Goal: Communication & Community: Participate in discussion

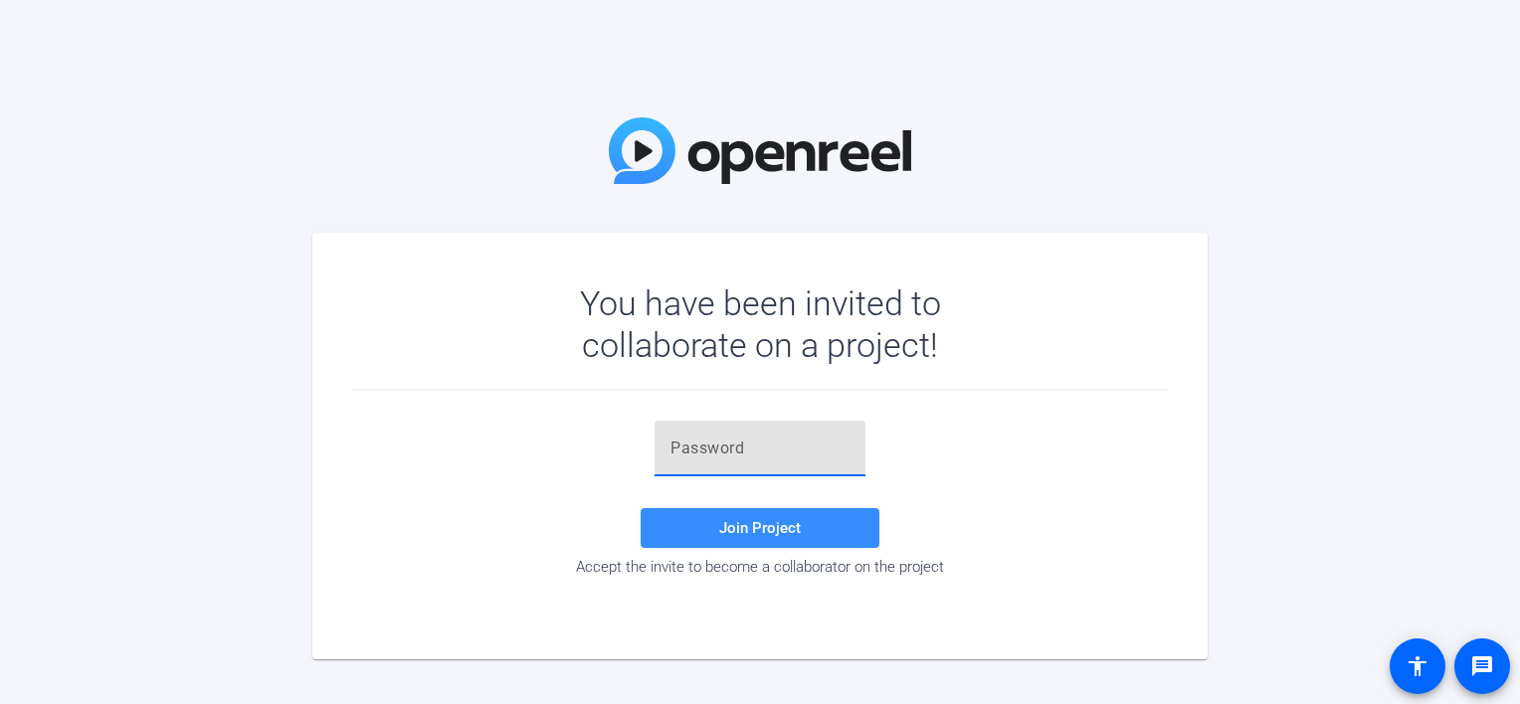
click at [700, 437] on input "text" at bounding box center [760, 449] width 179 height 24
paste input "walking down the stairs into the pub with a knife""
drag, startPoint x: 868, startPoint y: 447, endPoint x: 632, endPoint y: 446, distance: 235.8
click at [632, 446] on div "walking down the stairs into the pub with a knife" Join Project Accept the invi…" at bounding box center [760, 498] width 816 height 155
drag, startPoint x: 632, startPoint y: 446, endPoint x: 688, endPoint y: 446, distance: 56.7
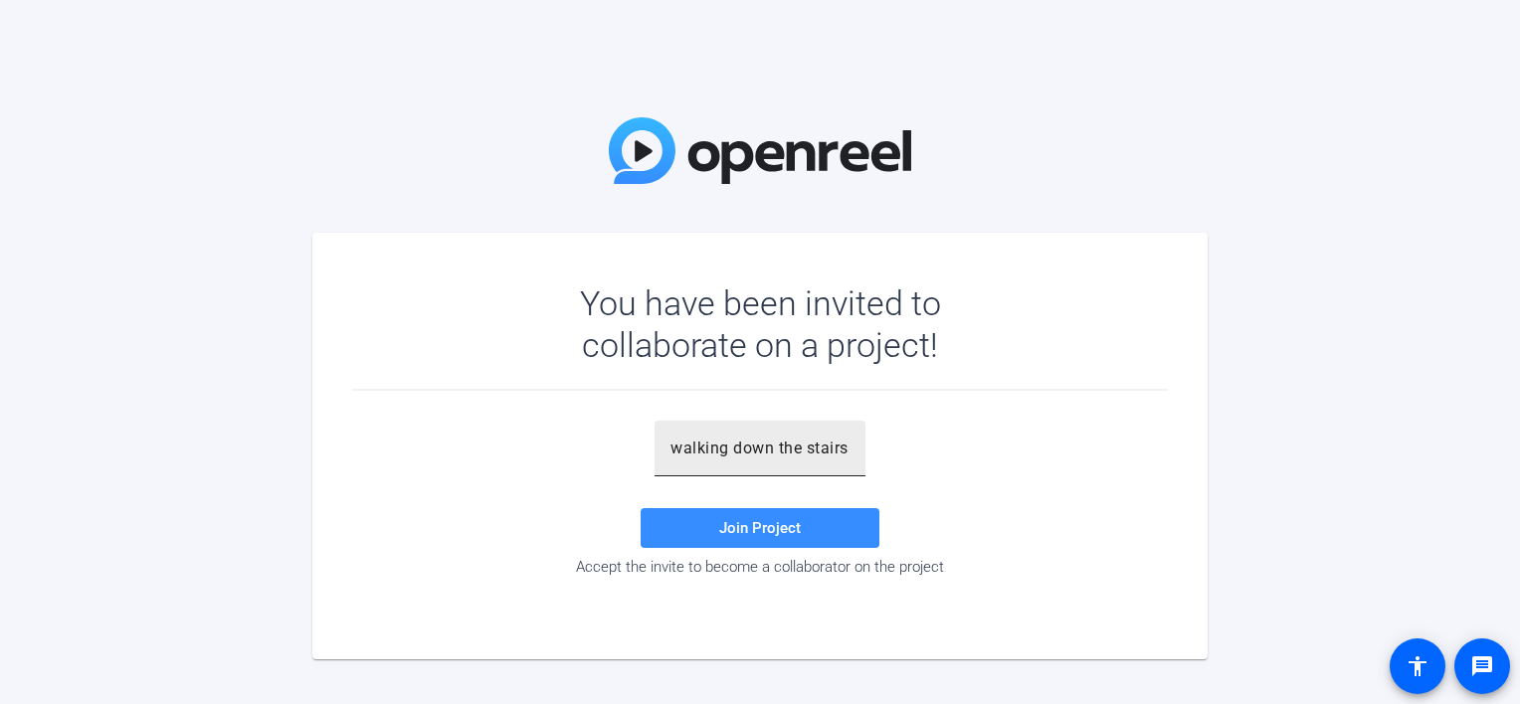
click at [664, 447] on div "walking down the stairs into the pub with a knife"" at bounding box center [760, 449] width 211 height 56
drag, startPoint x: 684, startPoint y: 448, endPoint x: 918, endPoint y: 447, distance: 233.8
click at [918, 447] on div "walking down the stairs into the pub with a knife" Join Project Accept the invi…" at bounding box center [760, 498] width 816 height 155
type input "w"
click at [683, 454] on input "text" at bounding box center [760, 449] width 179 height 24
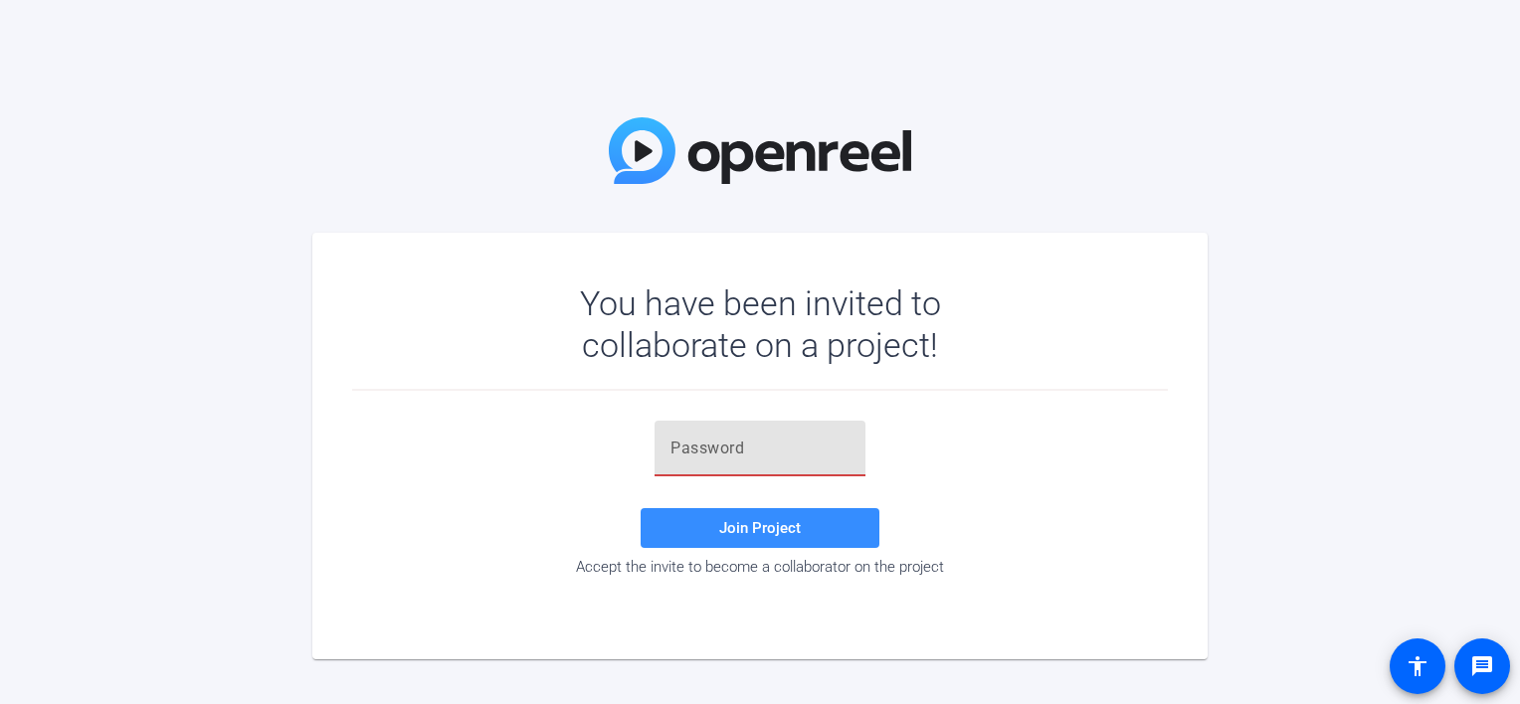
paste input "_^-+S("
type input "_^-+S("
click at [767, 537] on span at bounding box center [760, 528] width 239 height 48
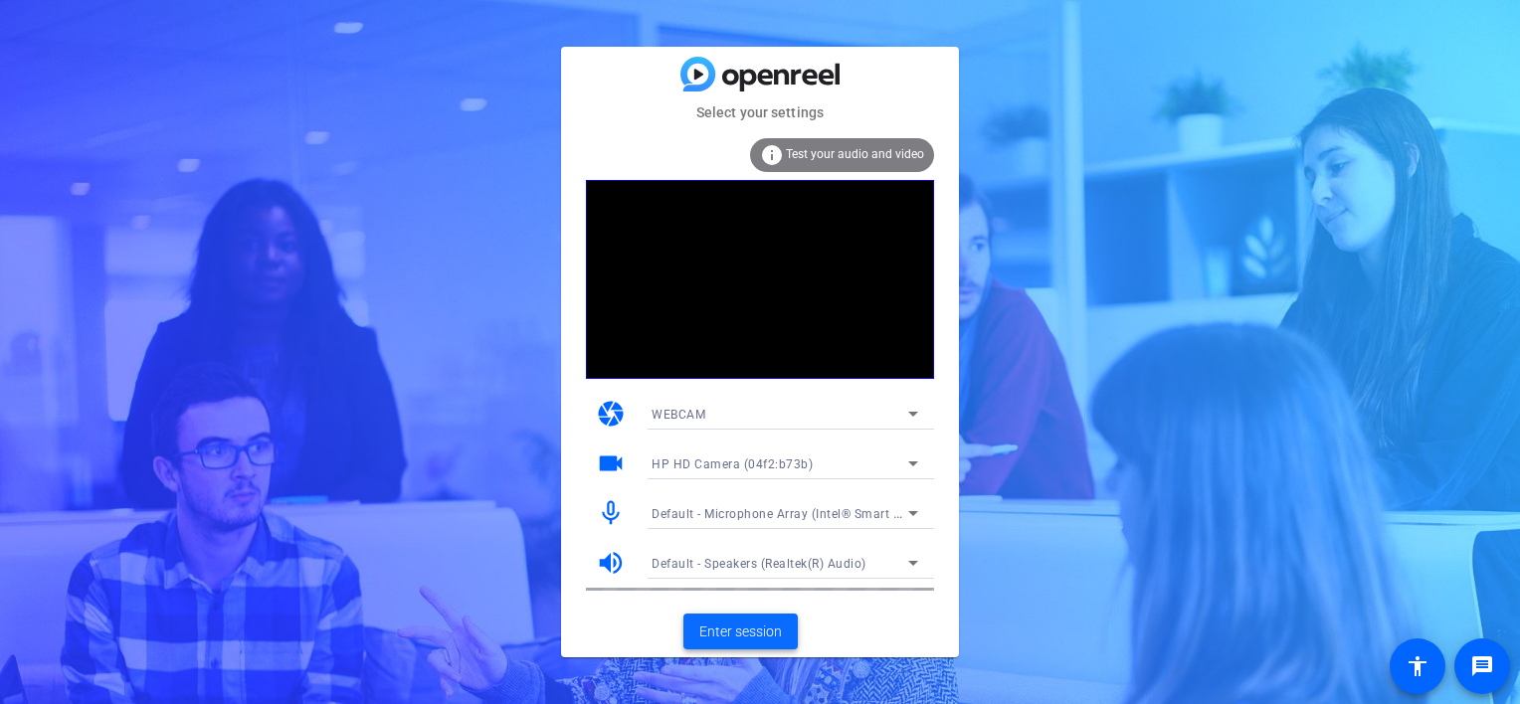
click at [751, 628] on span "Enter session" at bounding box center [740, 632] width 83 height 21
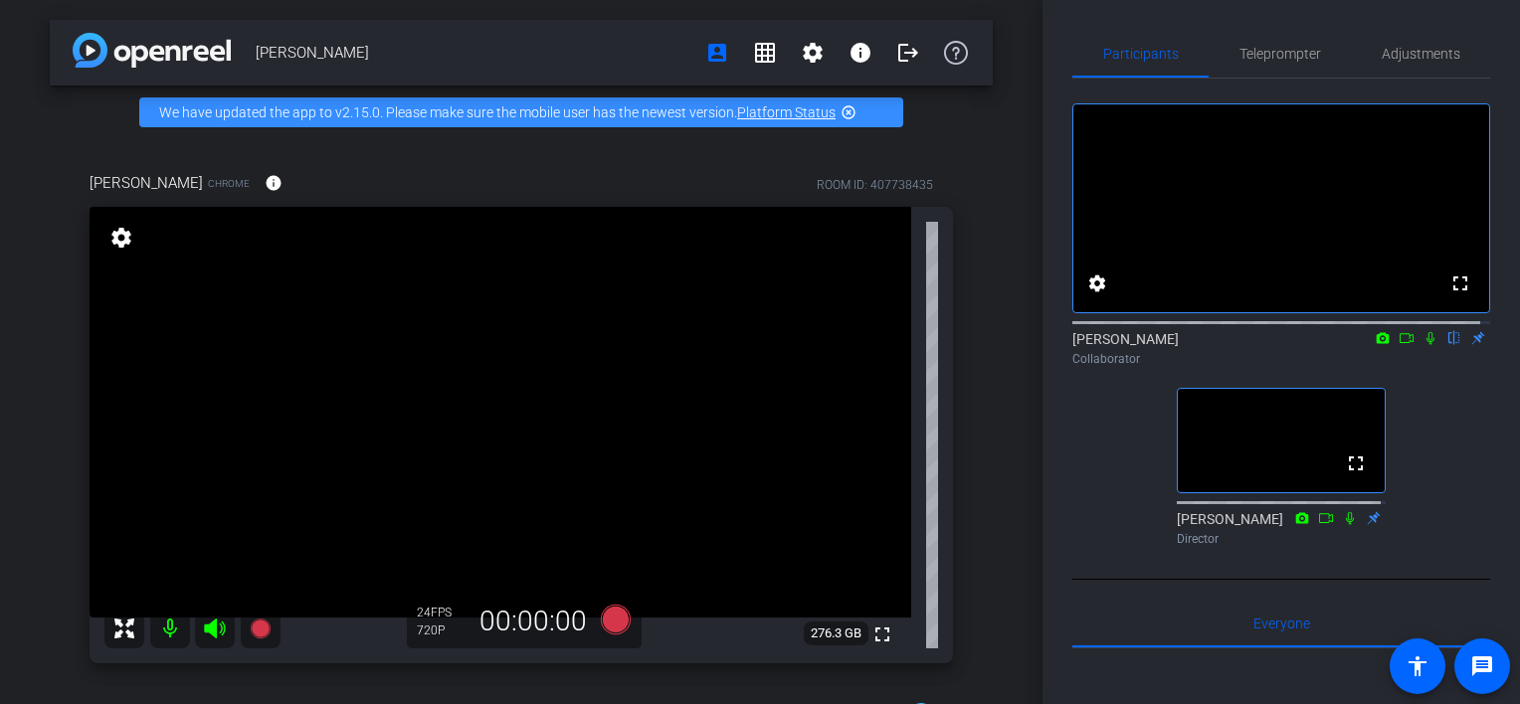
click at [1423, 345] on icon at bounding box center [1431, 338] width 16 height 14
click at [1400, 343] on icon at bounding box center [1407, 338] width 14 height 10
click at [1425, 343] on icon at bounding box center [1430, 337] width 11 height 11
click at [1423, 345] on icon at bounding box center [1431, 338] width 16 height 14
click at [1399, 345] on icon at bounding box center [1407, 338] width 16 height 14
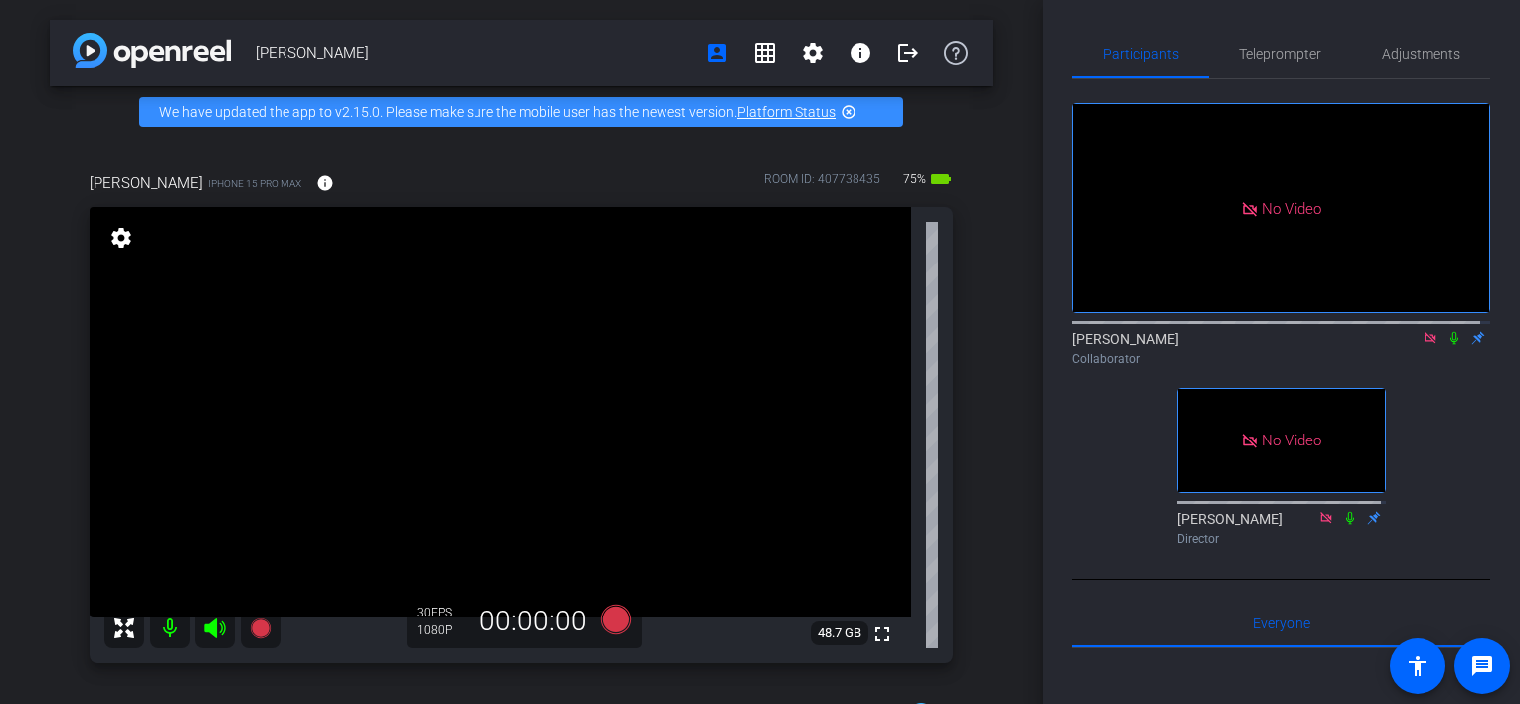
click at [1447, 345] on icon at bounding box center [1455, 338] width 16 height 14
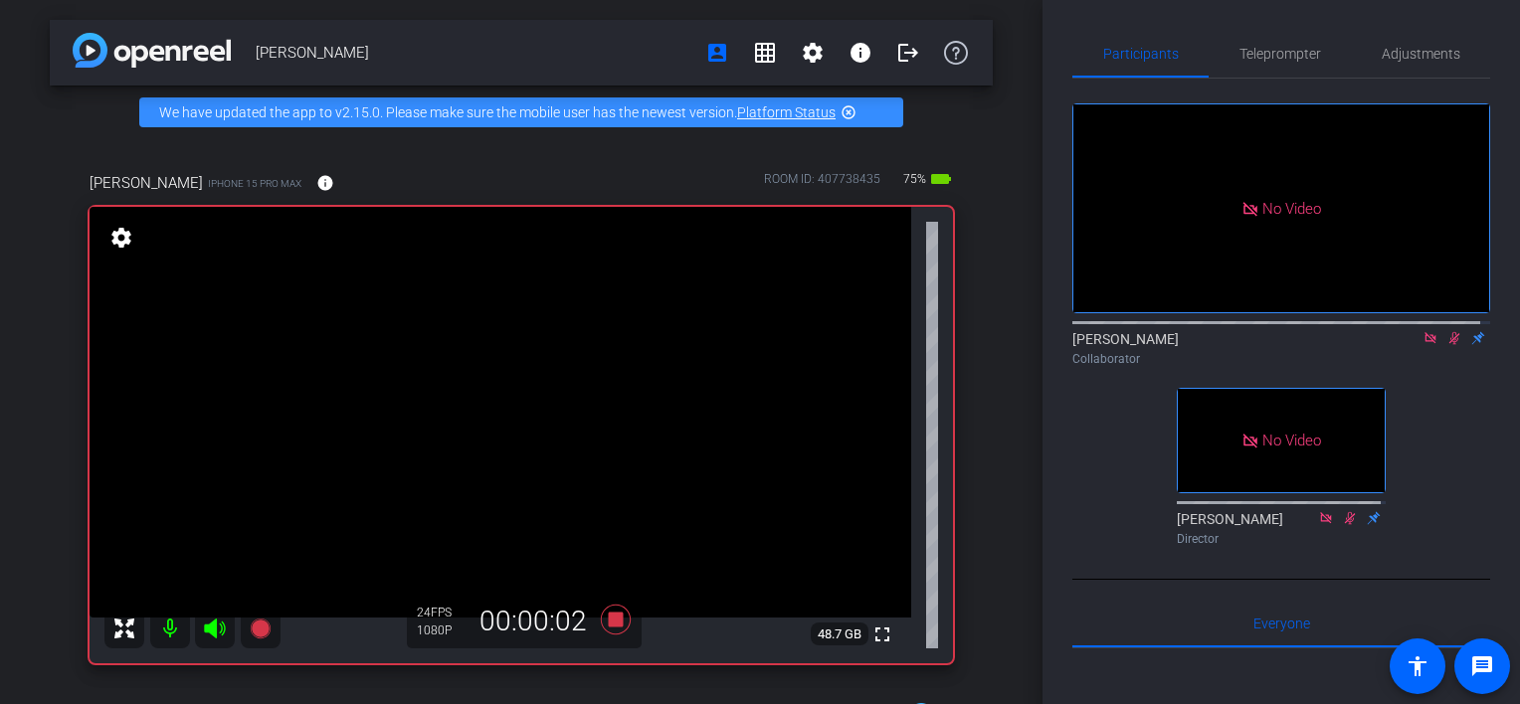
drag, startPoint x: 1445, startPoint y: 356, endPoint x: 1382, endPoint y: 356, distance: 62.7
click at [1447, 345] on icon at bounding box center [1455, 338] width 16 height 14
click at [1451, 345] on icon at bounding box center [1455, 338] width 8 height 13
click at [1447, 345] on icon at bounding box center [1455, 338] width 16 height 14
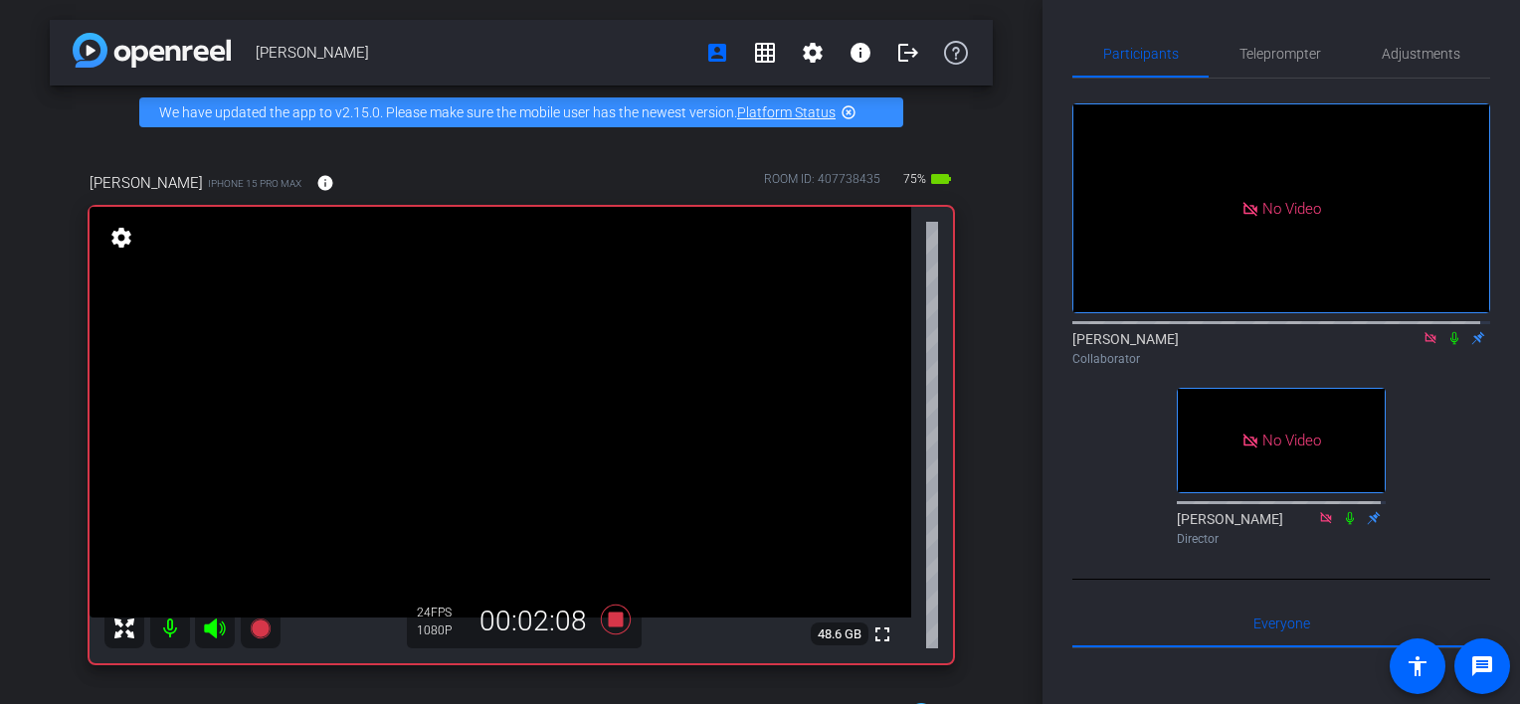
click at [1447, 345] on icon at bounding box center [1455, 338] width 16 height 14
click at [1450, 345] on icon at bounding box center [1455, 338] width 11 height 13
click at [1451, 345] on icon at bounding box center [1455, 338] width 8 height 13
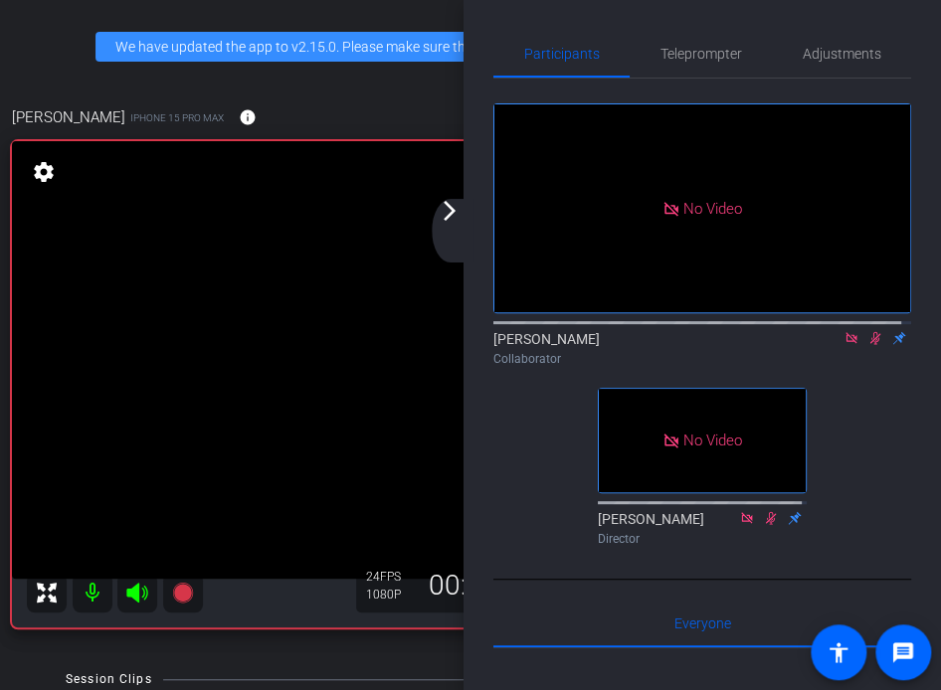
click at [871, 345] on icon at bounding box center [876, 338] width 11 height 13
click at [868, 345] on icon at bounding box center [876, 338] width 16 height 14
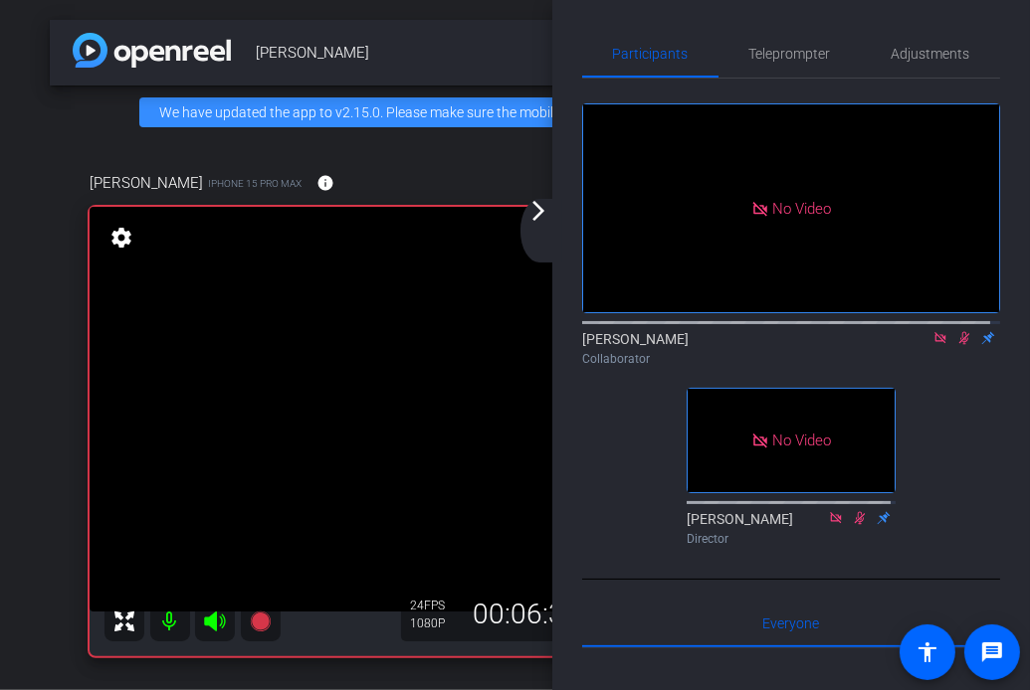
click at [956, 345] on icon at bounding box center [964, 338] width 16 height 14
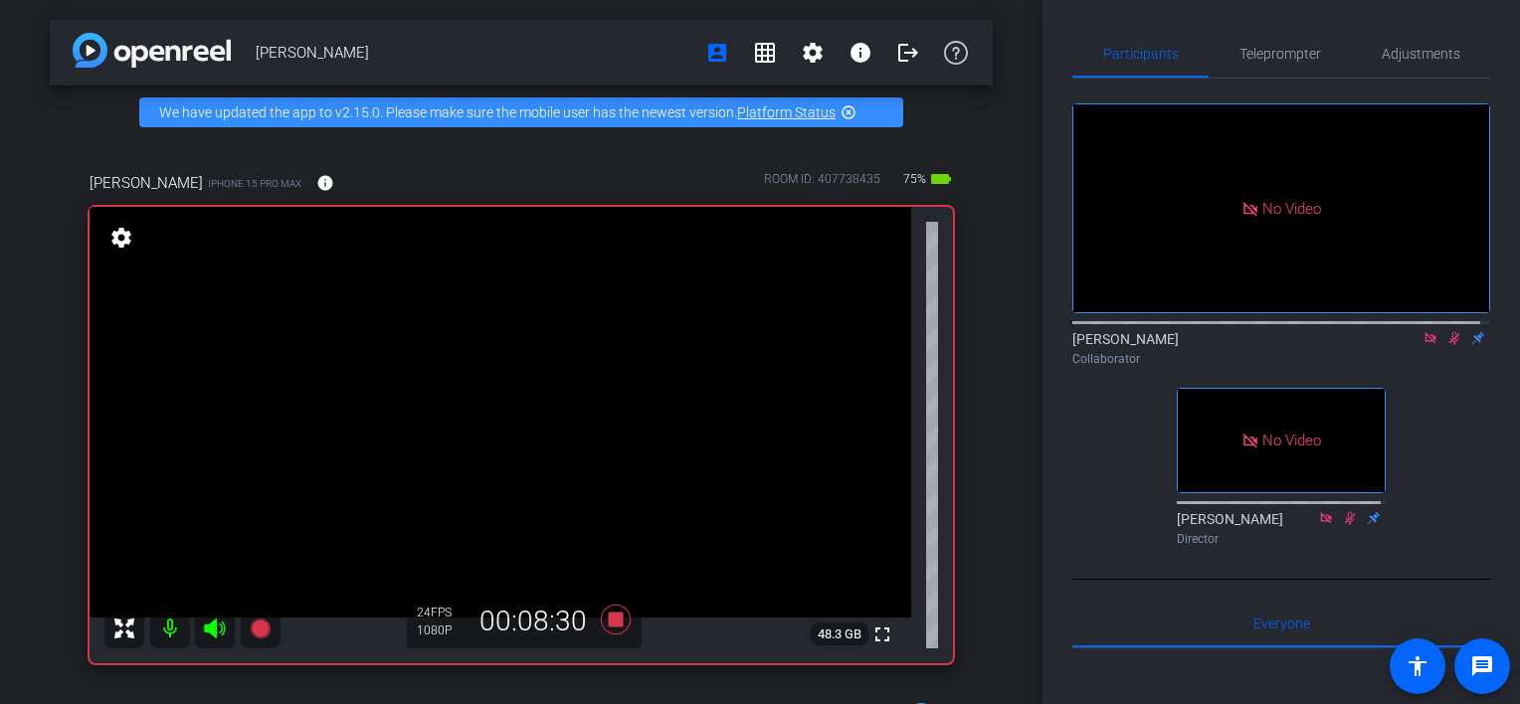
click at [1450, 345] on icon at bounding box center [1455, 338] width 11 height 13
click at [1451, 345] on icon at bounding box center [1455, 338] width 8 height 13
click at [1450, 345] on icon at bounding box center [1455, 338] width 11 height 13
click at [1451, 345] on icon at bounding box center [1455, 338] width 8 height 13
click at [1450, 345] on icon at bounding box center [1455, 338] width 11 height 13
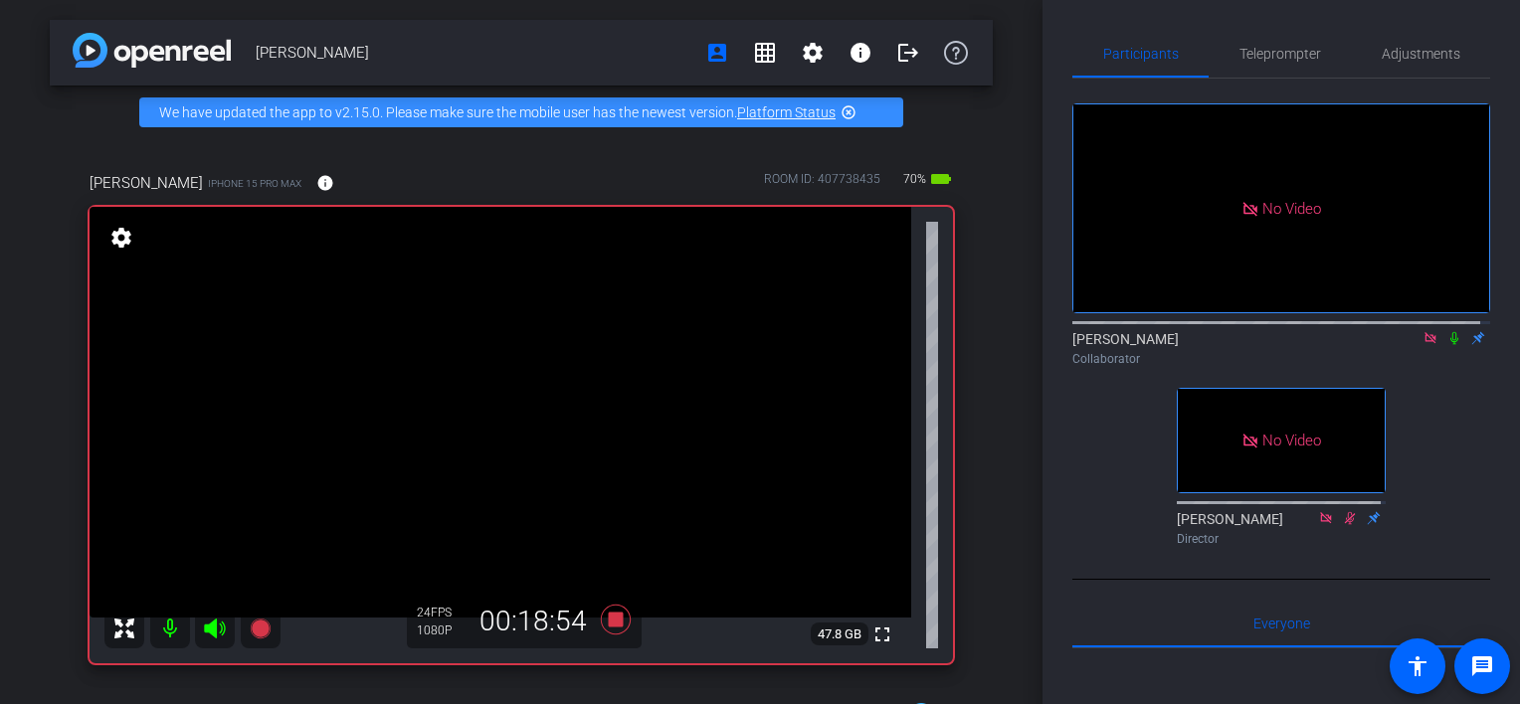
click at [1451, 345] on icon at bounding box center [1455, 338] width 8 height 13
click at [1450, 345] on icon at bounding box center [1455, 338] width 11 height 13
click at [1447, 345] on icon at bounding box center [1455, 338] width 16 height 14
click at [1450, 345] on icon at bounding box center [1455, 338] width 11 height 13
click at [1447, 345] on icon at bounding box center [1455, 338] width 16 height 14
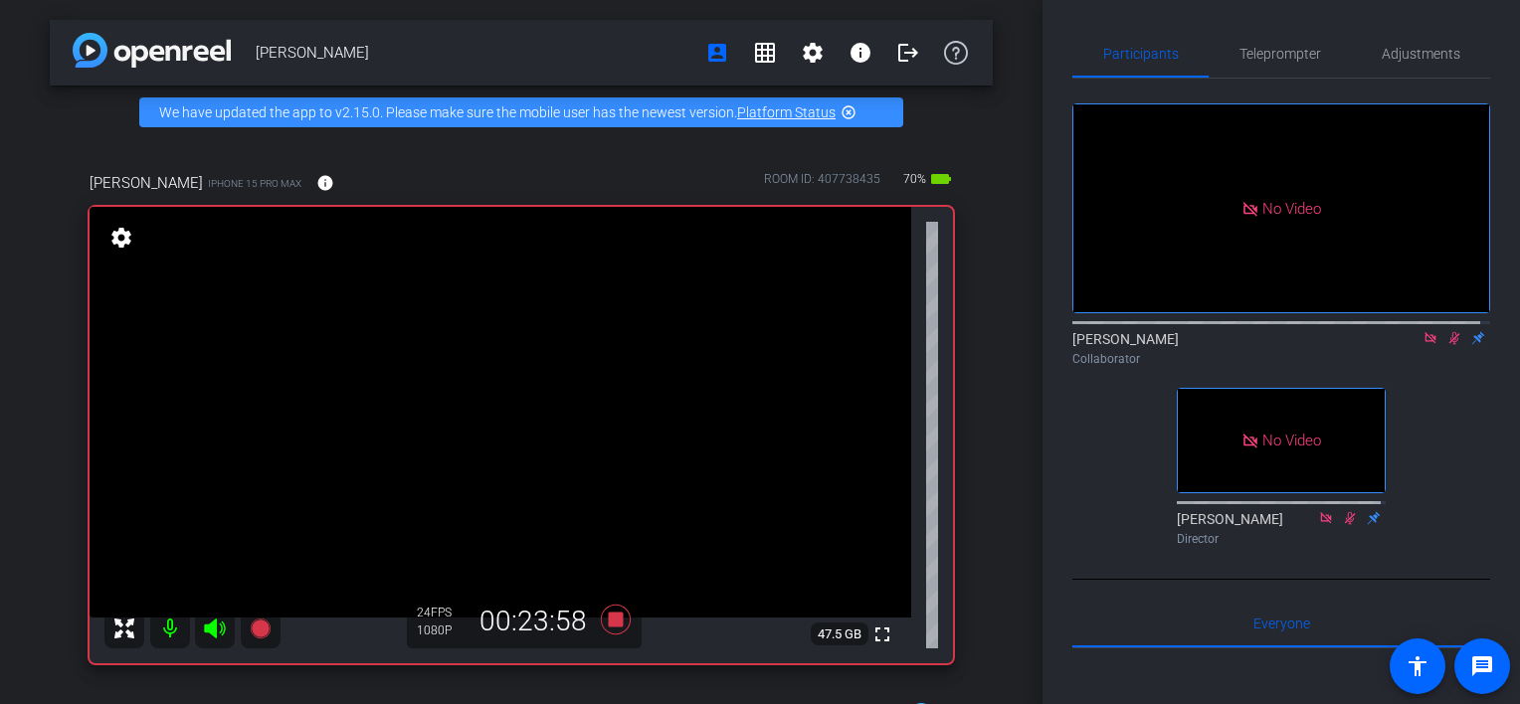
click at [1447, 345] on icon at bounding box center [1455, 338] width 16 height 14
click at [1450, 345] on icon at bounding box center [1455, 338] width 11 height 13
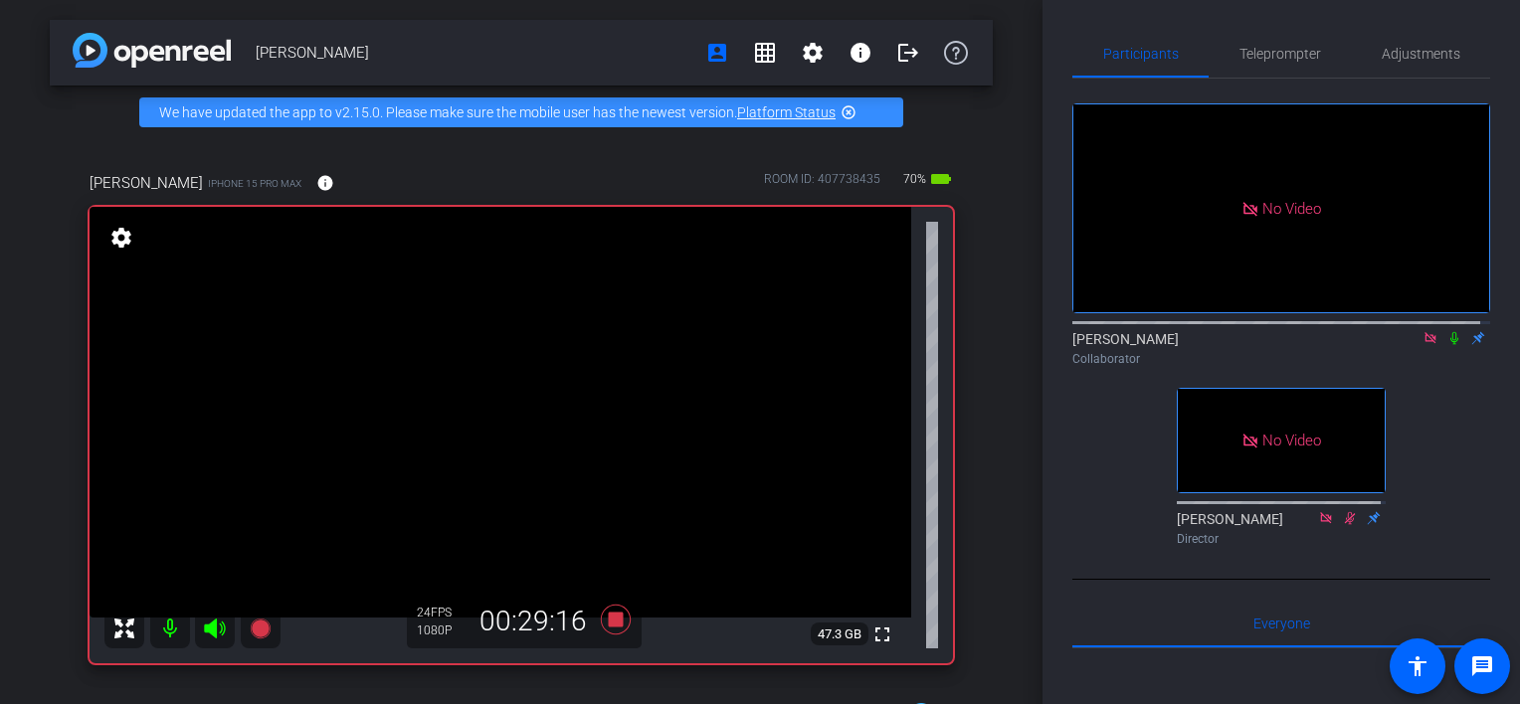
click at [1447, 345] on icon at bounding box center [1455, 338] width 16 height 14
click at [1450, 345] on icon at bounding box center [1455, 338] width 11 height 13
click at [1449, 345] on icon at bounding box center [1455, 338] width 16 height 14
click at [1447, 345] on icon at bounding box center [1455, 338] width 16 height 14
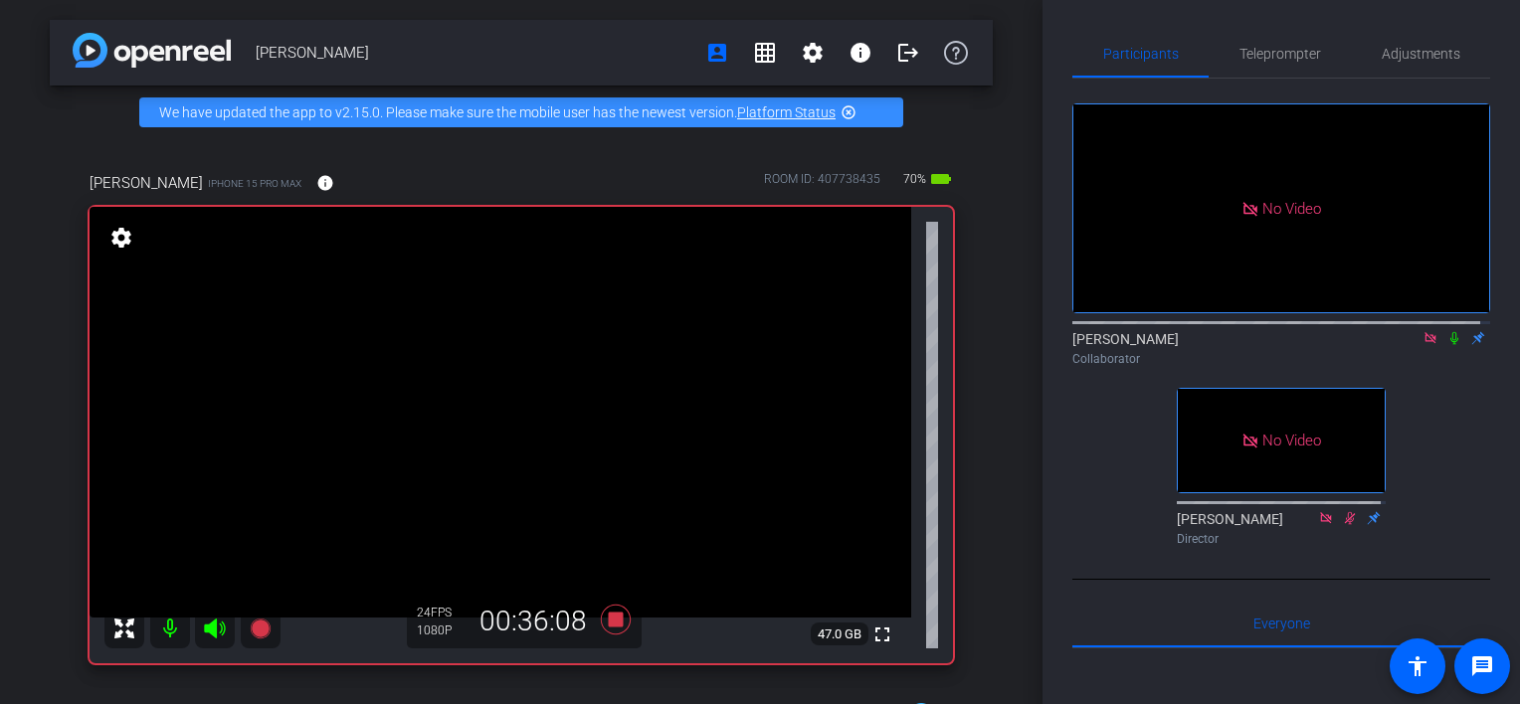
click at [1447, 345] on icon at bounding box center [1455, 338] width 16 height 14
click at [1450, 345] on icon at bounding box center [1455, 338] width 11 height 13
click at [1449, 345] on icon at bounding box center [1455, 338] width 16 height 14
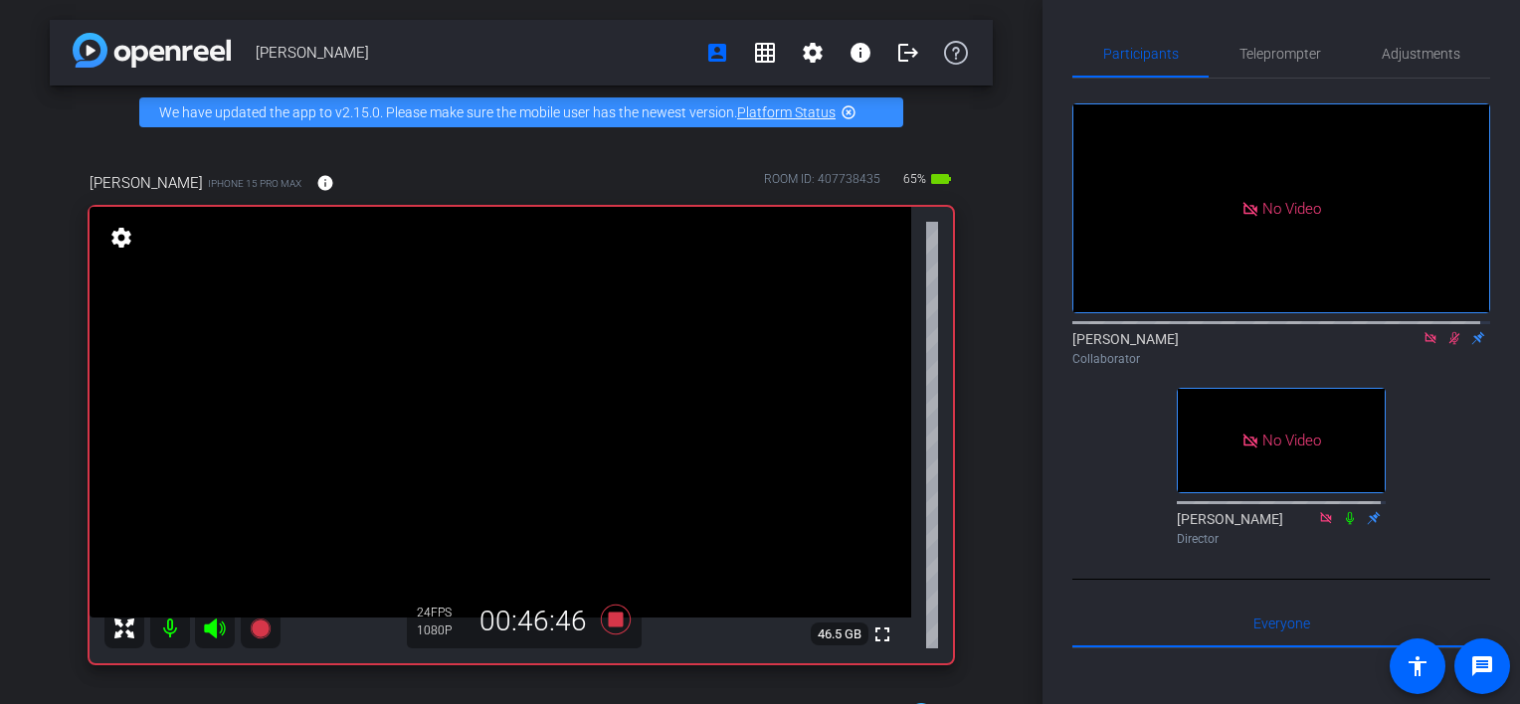
click at [1450, 345] on icon at bounding box center [1455, 338] width 11 height 13
click at [1450, 345] on icon at bounding box center [1455, 338] width 16 height 14
click at [1447, 345] on icon at bounding box center [1455, 338] width 16 height 14
click at [1450, 345] on icon at bounding box center [1455, 338] width 11 height 13
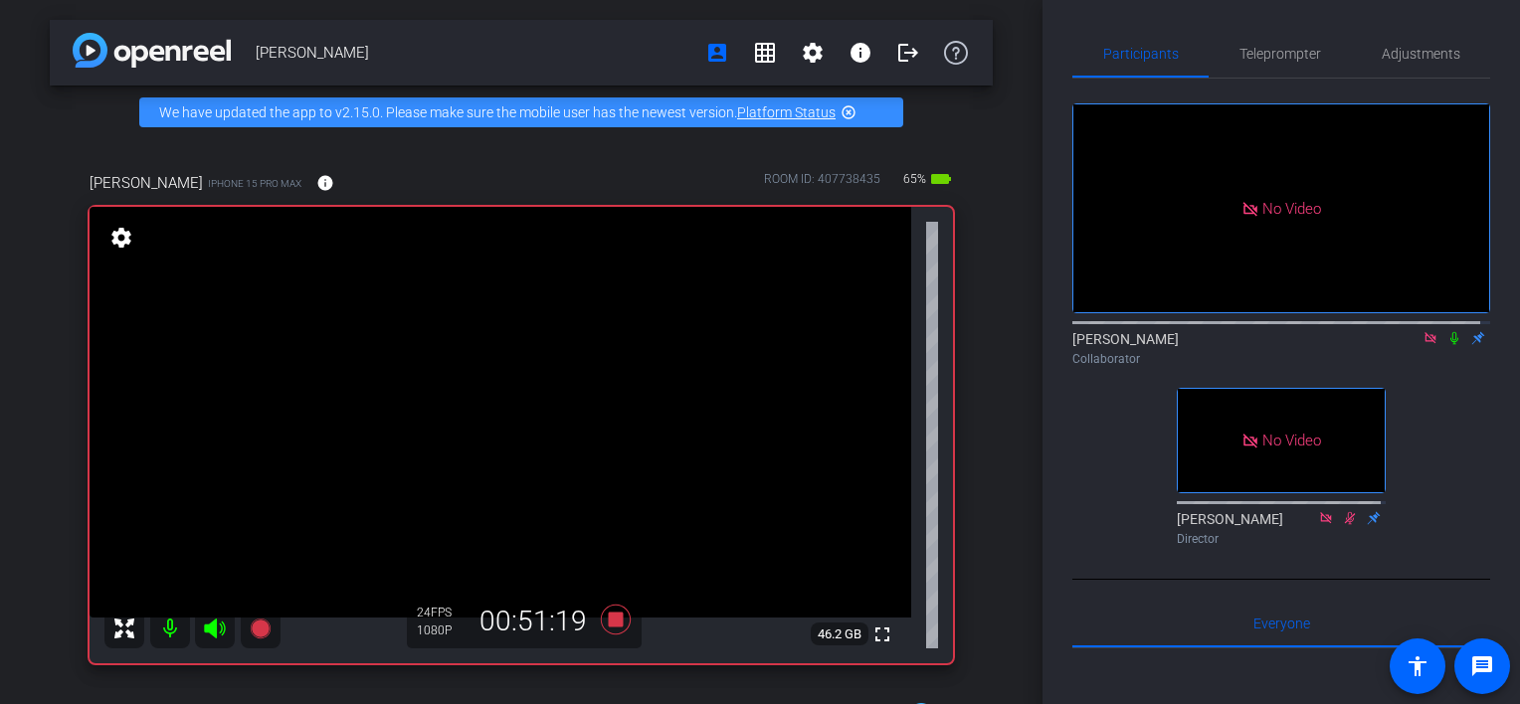
click at [1447, 345] on icon at bounding box center [1455, 338] width 16 height 14
click at [1449, 345] on icon at bounding box center [1455, 338] width 16 height 14
click at [1447, 345] on icon at bounding box center [1455, 338] width 16 height 14
click at [1425, 343] on icon at bounding box center [1430, 337] width 11 height 11
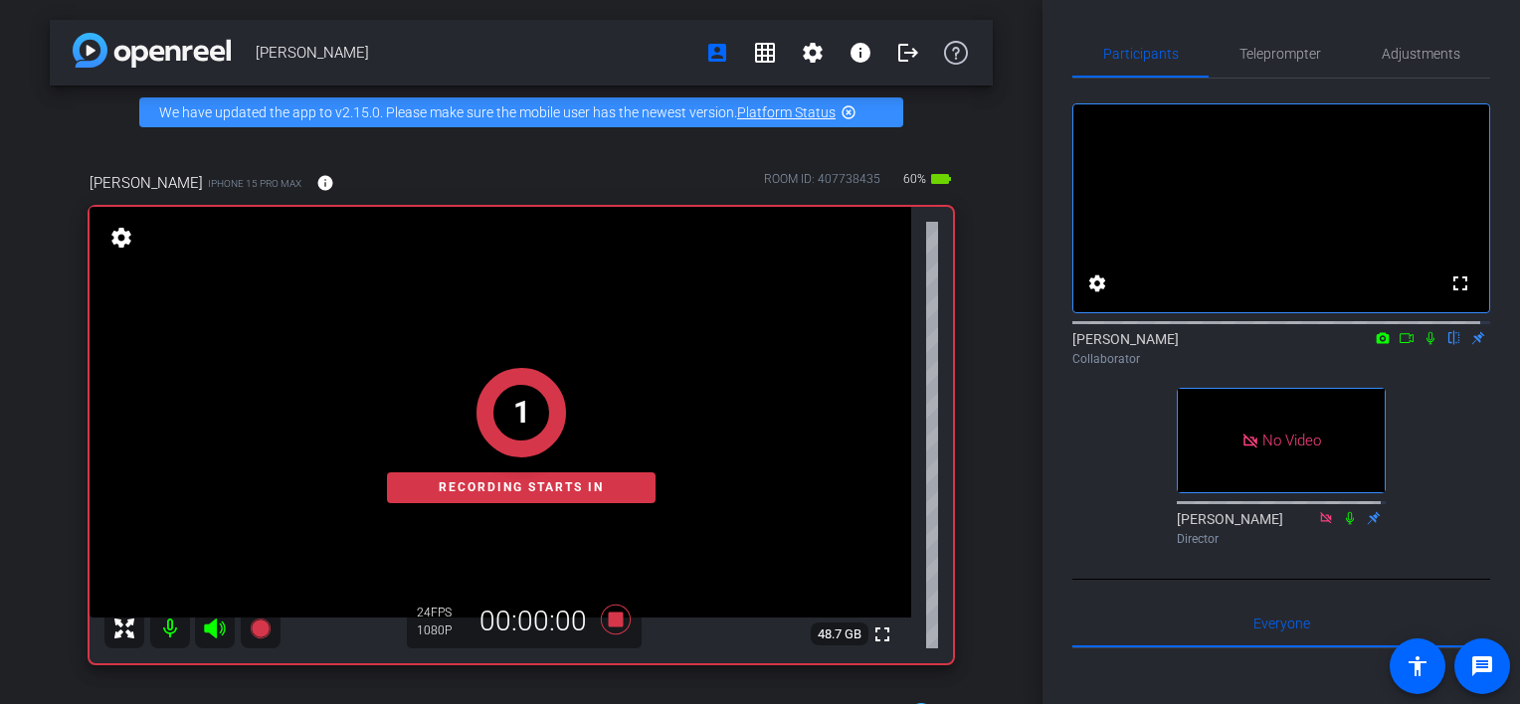
click at [1399, 345] on icon at bounding box center [1407, 338] width 16 height 14
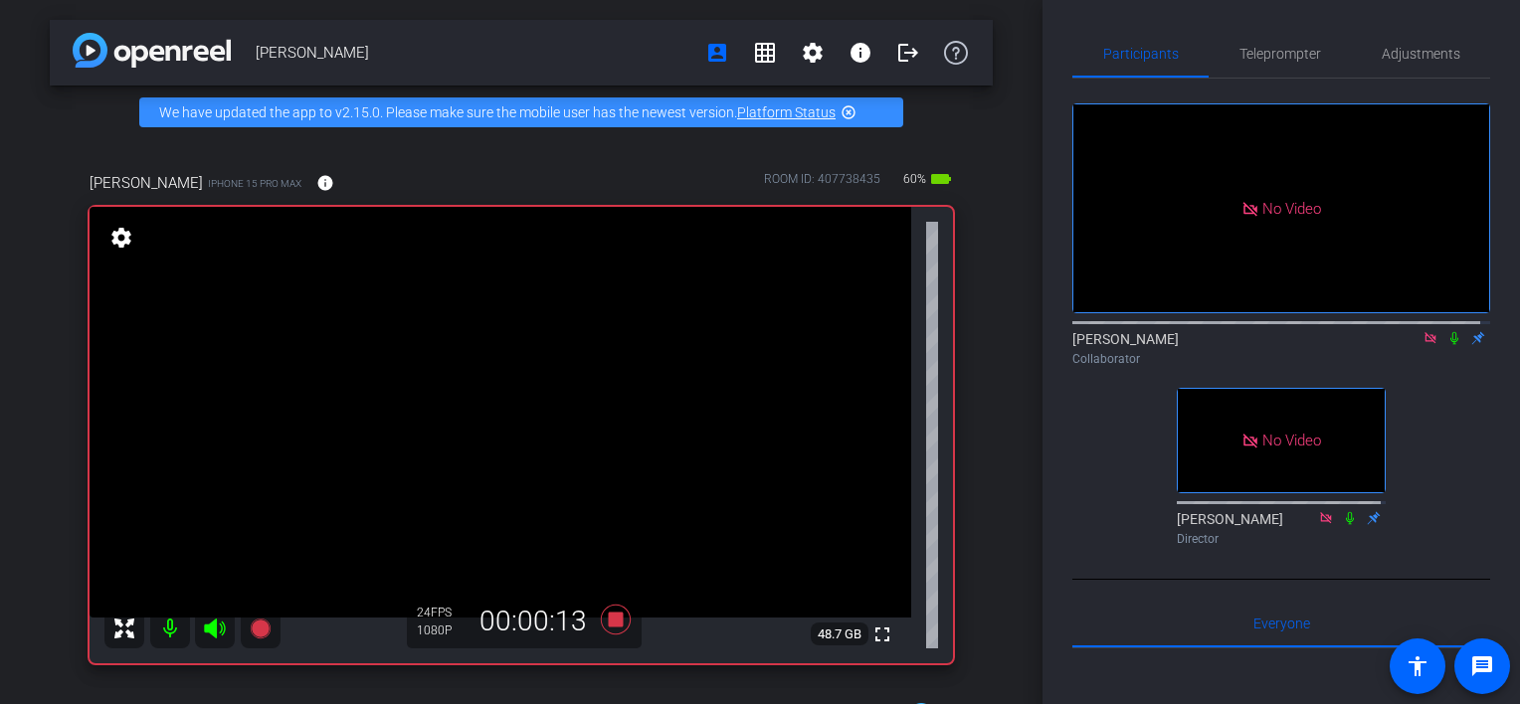
click at [1447, 345] on icon at bounding box center [1455, 338] width 16 height 14
click at [1425, 343] on icon at bounding box center [1430, 337] width 11 height 11
